Goal: Browse casually

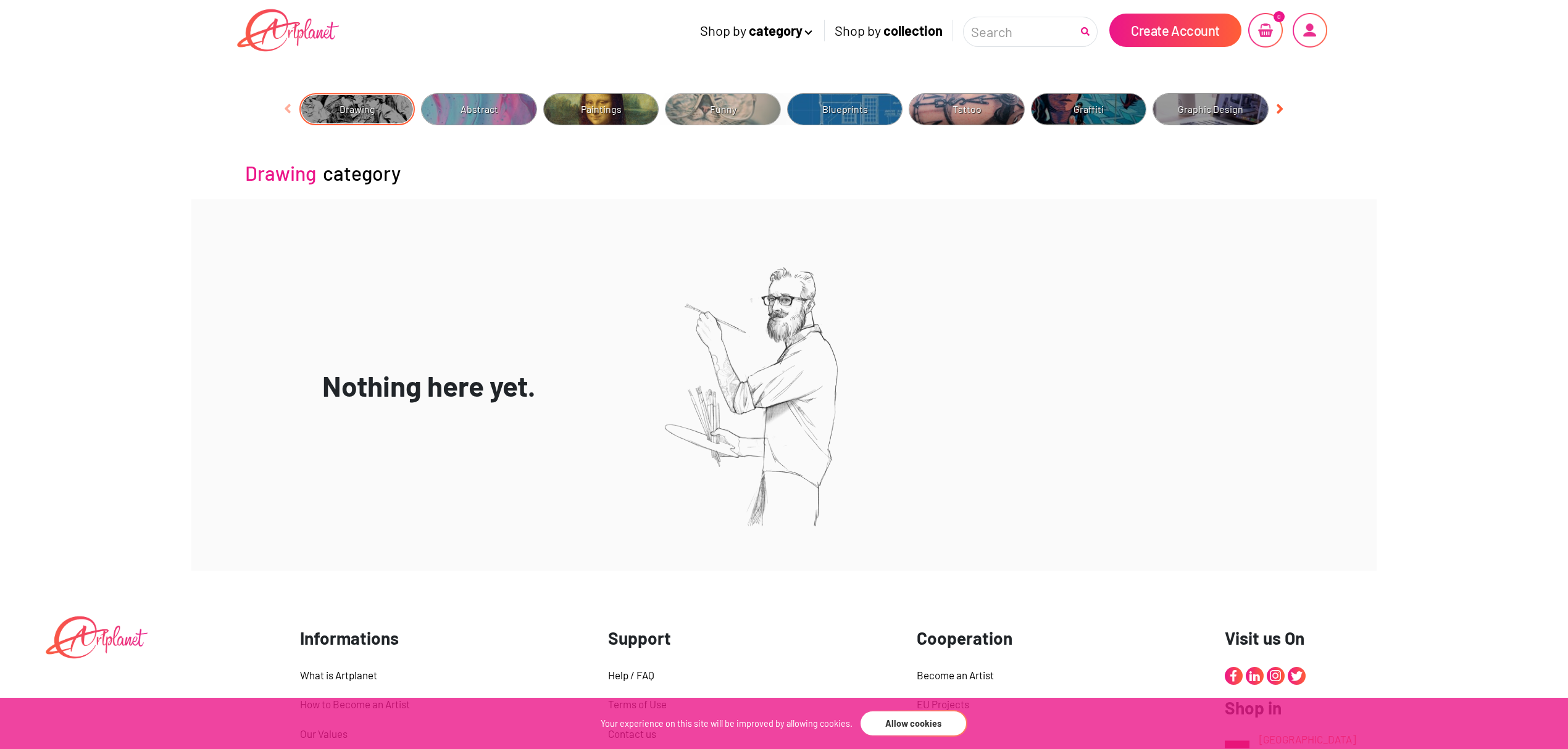
click at [719, 115] on img at bounding box center [723, 109] width 116 height 32
